Goal: Task Accomplishment & Management: Complete application form

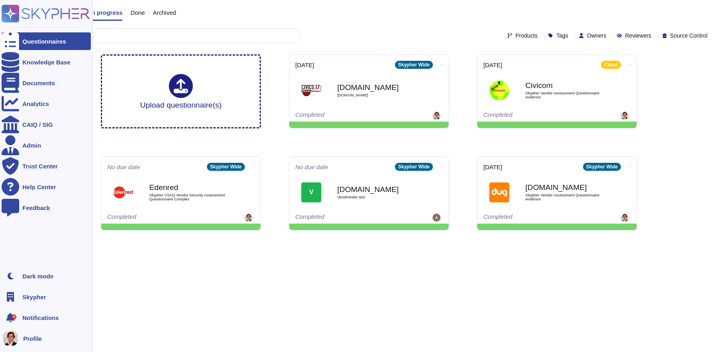
click at [40, 300] on span "Skypher" at bounding box center [34, 297] width 24 height 6
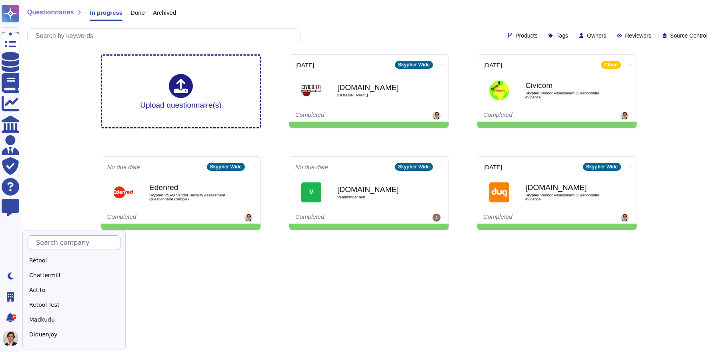
click at [68, 240] on input "text" at bounding box center [76, 243] width 88 height 14
type input "Deel"
click at [75, 258] on div "Deel" at bounding box center [78, 261] width 100 height 12
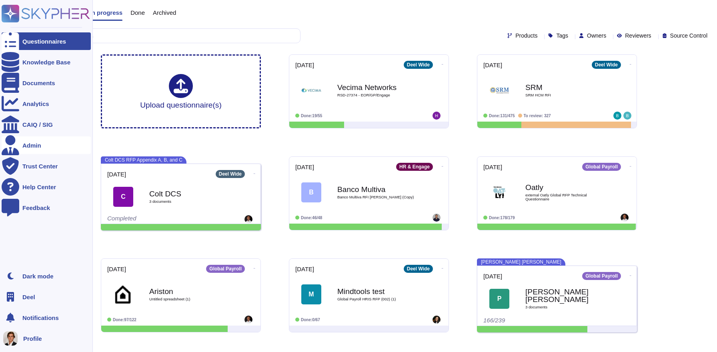
click at [36, 149] on div "Admin" at bounding box center [46, 145] width 89 height 18
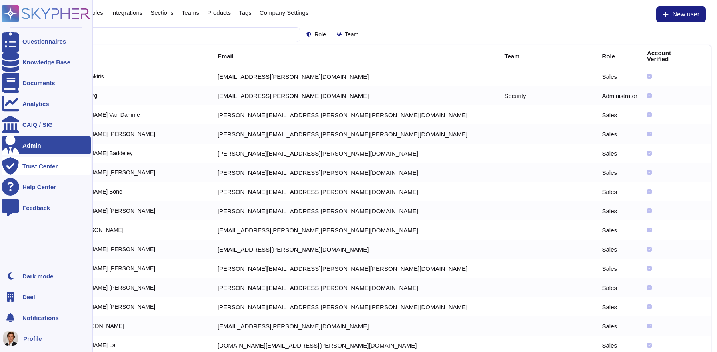
click at [37, 166] on div "Trust Center" at bounding box center [39, 166] width 35 height 6
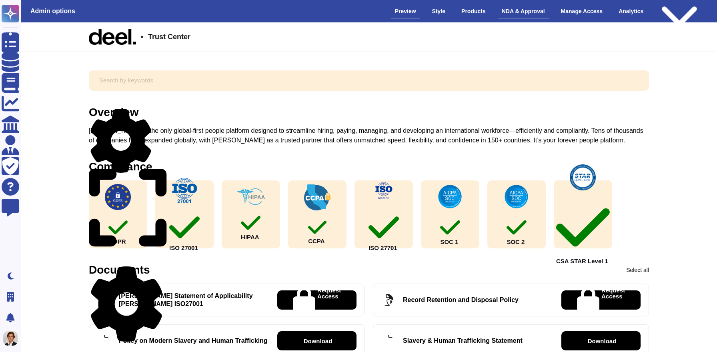
click at [514, 8] on div "NDA & Approval" at bounding box center [522, 11] width 51 height 14
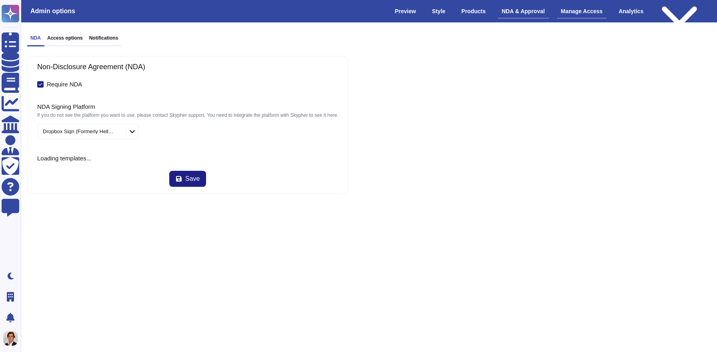
click at [564, 15] on div "Manage Access" at bounding box center [582, 11] width 50 height 14
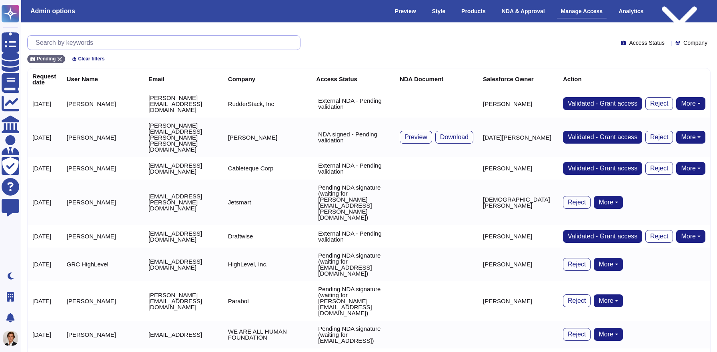
click at [75, 44] on input "text" at bounding box center [166, 43] width 268 height 14
paste input "[PERSON_NAME][EMAIL_ADDRESS][DOMAIN_NAME]"
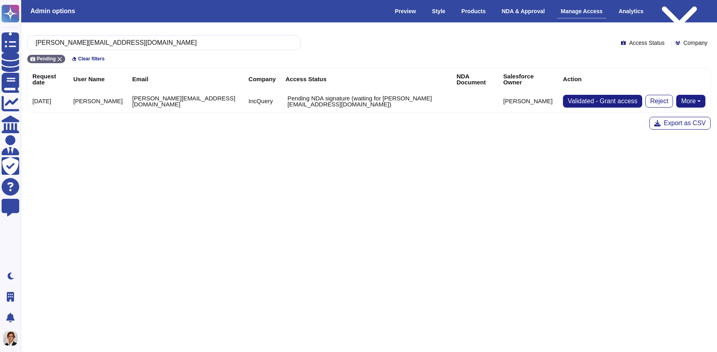
type input "[PERSON_NAME][EMAIL_ADDRESS][DOMAIN_NAME]"
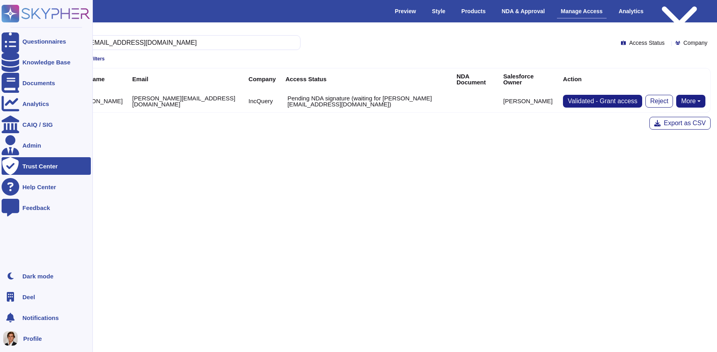
click at [12, 18] on rect at bounding box center [11, 14] width 18 height 18
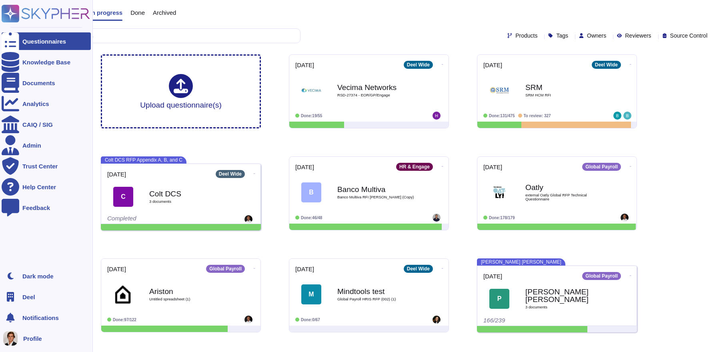
click at [29, 300] on div "Deel" at bounding box center [46, 297] width 89 height 18
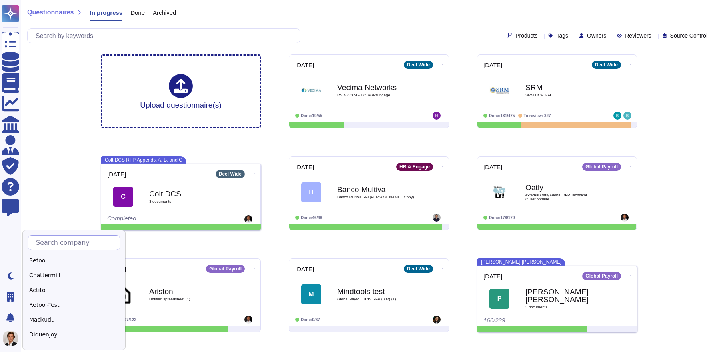
click at [91, 244] on input "text" at bounding box center [76, 243] width 88 height 14
type input "Sky"
click at [49, 258] on div "Skypher" at bounding box center [78, 261] width 100 height 12
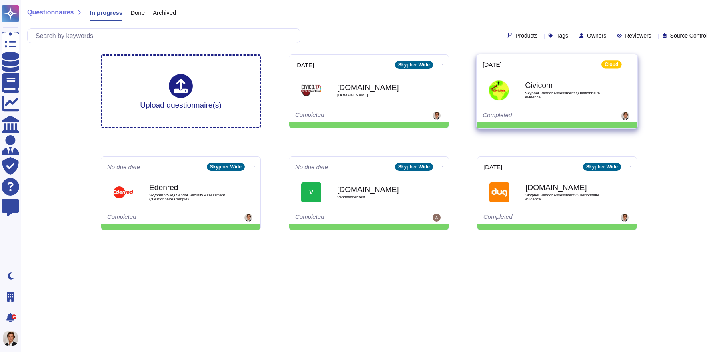
click at [563, 82] on b "Civicom" at bounding box center [565, 86] width 81 height 8
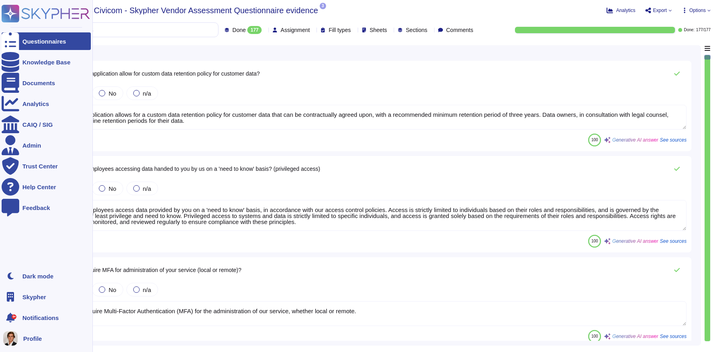
type textarea "Yes, our application allows for a custom data retention policy for customer dat…"
type textarea "Yes, our employees access data provided by you on a 'need to know' basis, in ac…"
type textarea "Yes, we require Multi-Factor Authentication (MFA) for the administration of our…"
type textarea "Yes, our application allows for a custom data retention policy for customer dat…"
type textarea "Yes, our employees access data provided by you on a 'need to know' basis, in ac…"
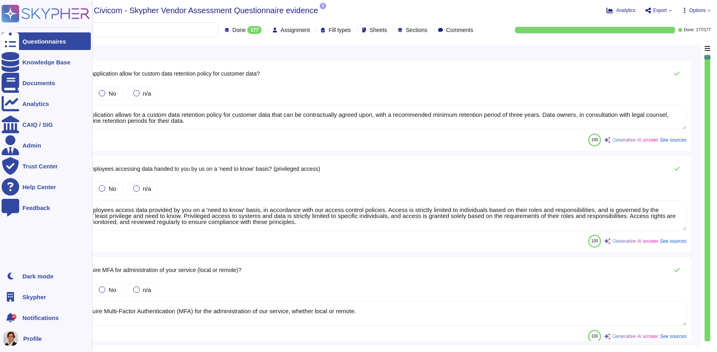
click at [7, 9] on rect at bounding box center [11, 14] width 18 height 18
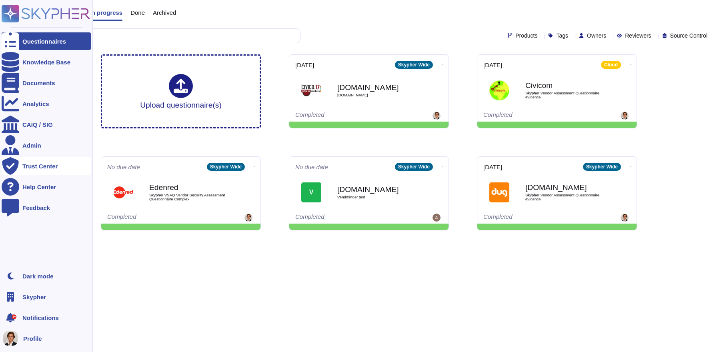
click at [25, 164] on div "Trust Center" at bounding box center [39, 166] width 35 height 6
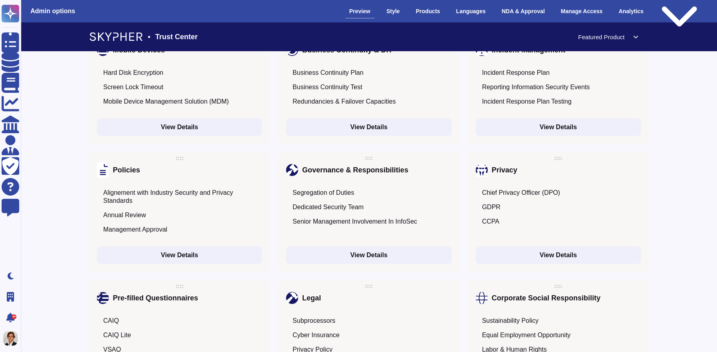
scroll to position [1168, 0]
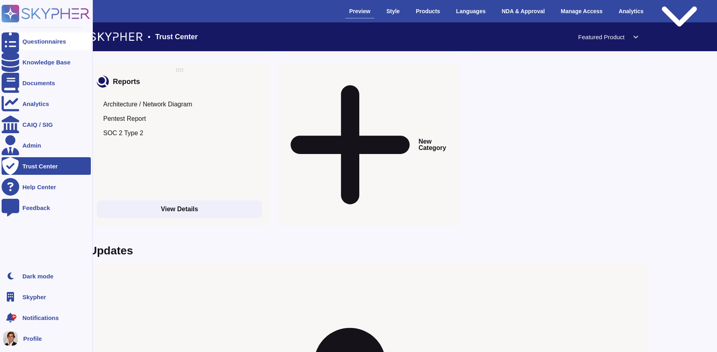
click at [32, 45] on div "Questionnaires" at bounding box center [46, 41] width 89 height 18
